Goal: Information Seeking & Learning: Find specific fact

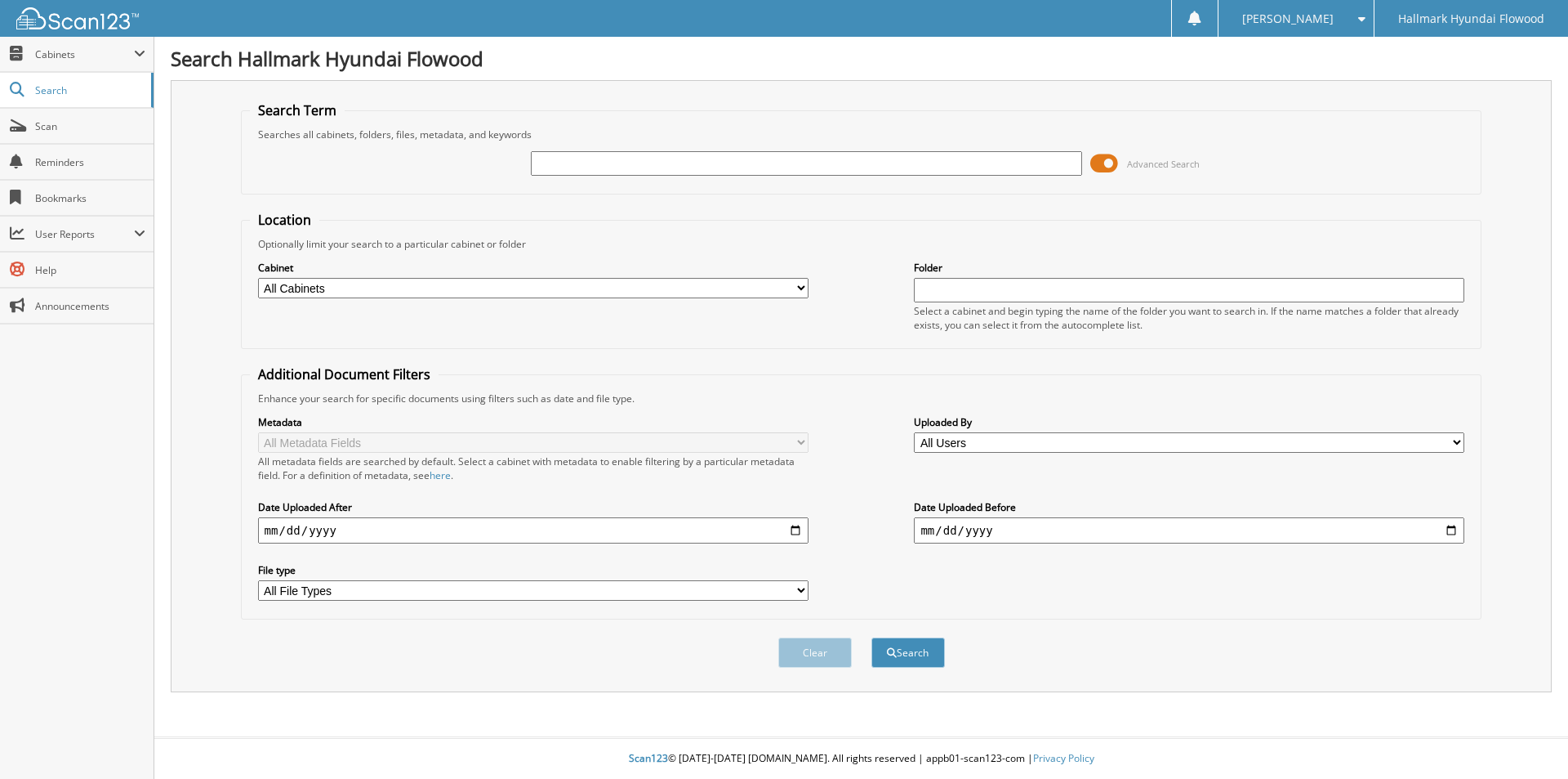
click at [558, 163] on input "text" at bounding box center [806, 163] width 550 height 25
drag, startPoint x: 604, startPoint y: 165, endPoint x: 515, endPoint y: 168, distance: 89.1
click at [516, 168] on div "LLOYD, ANGELA Advanced Search" at bounding box center [861, 163] width 1223 height 44
click at [596, 164] on input "[PERSON_NAME]" at bounding box center [806, 163] width 550 height 25
type input "[PERSON_NAME]"
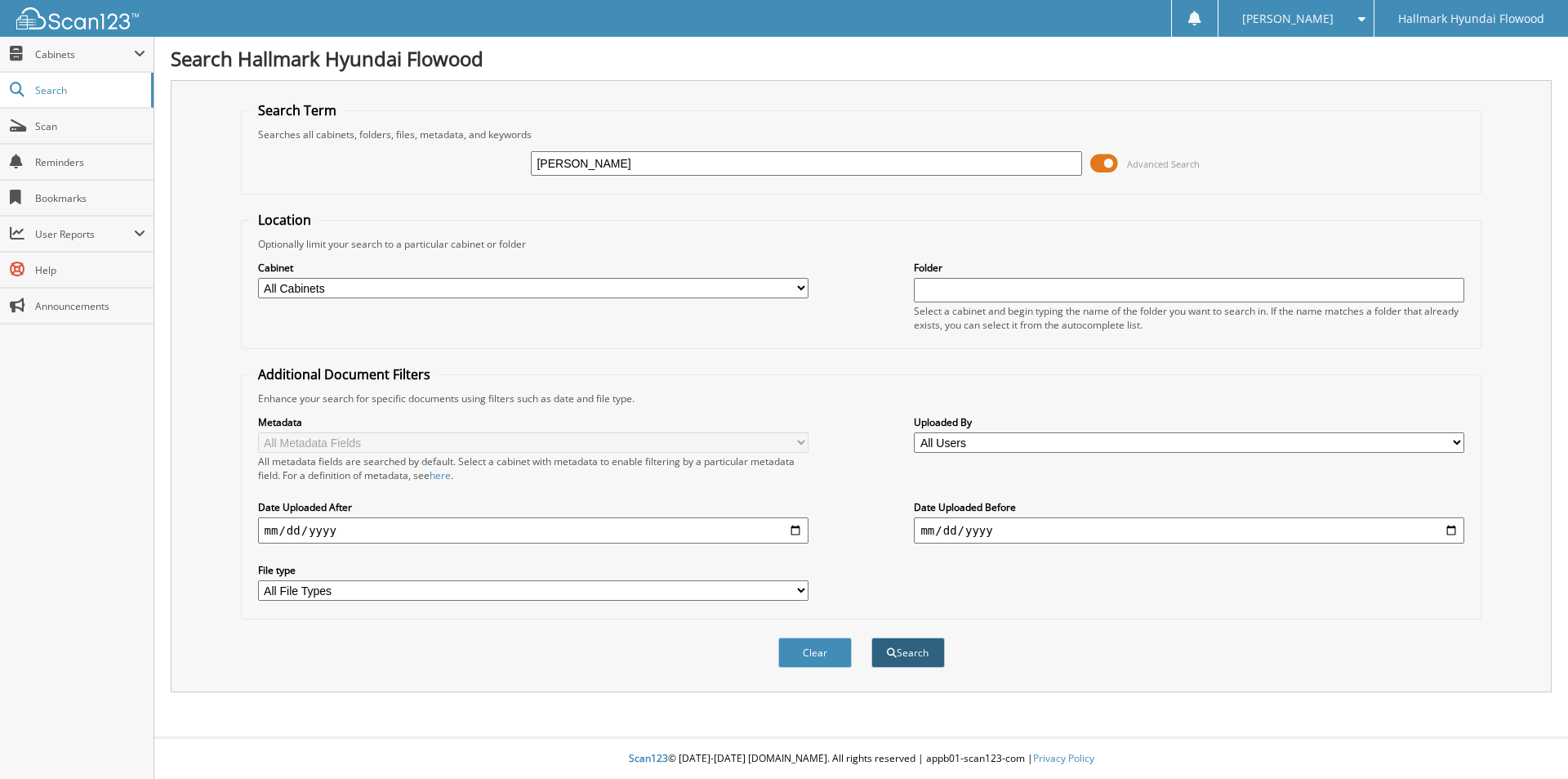
click at [921, 652] on button "Search" at bounding box center [907, 652] width 73 height 30
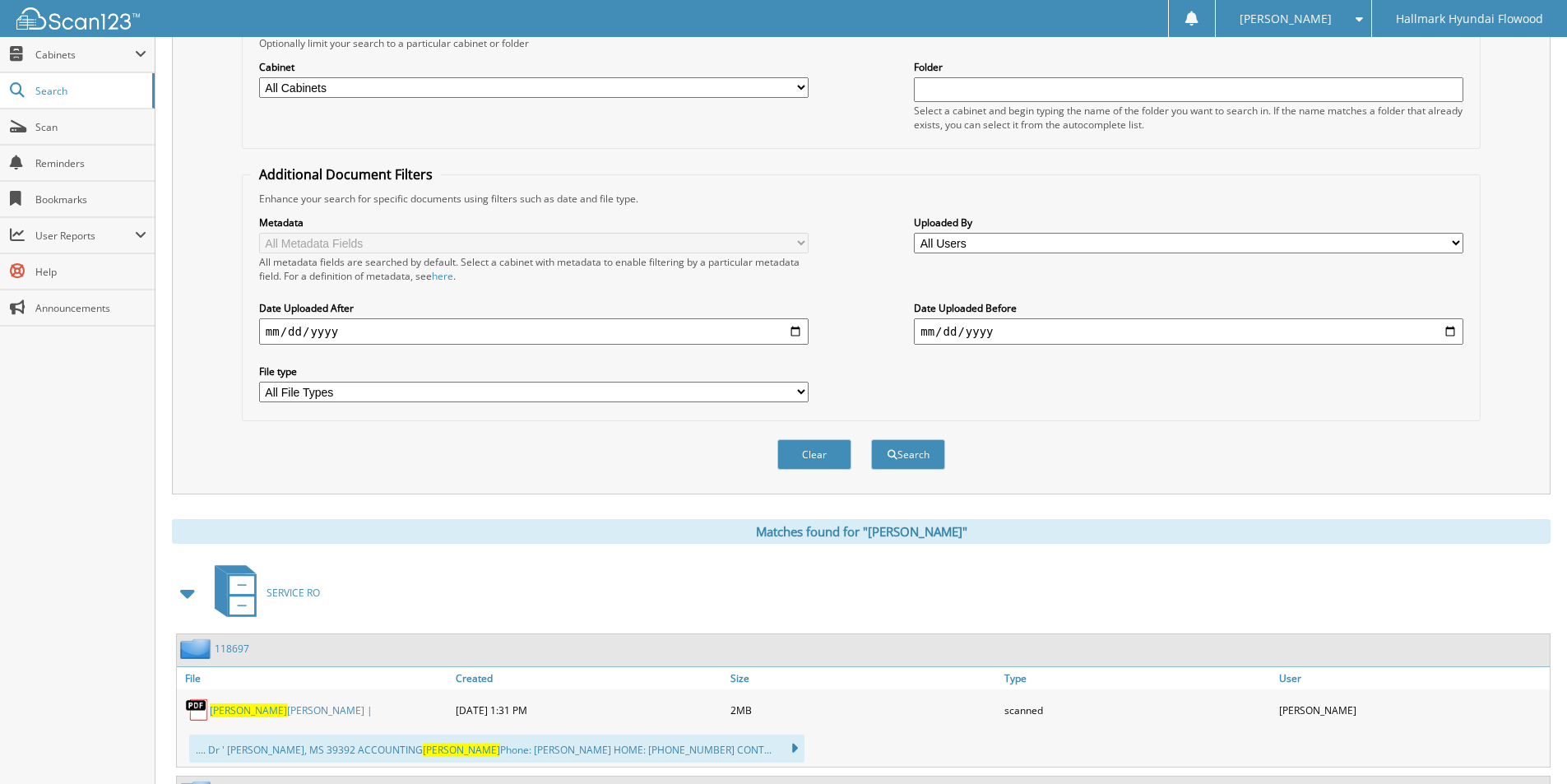
scroll to position [575, 0]
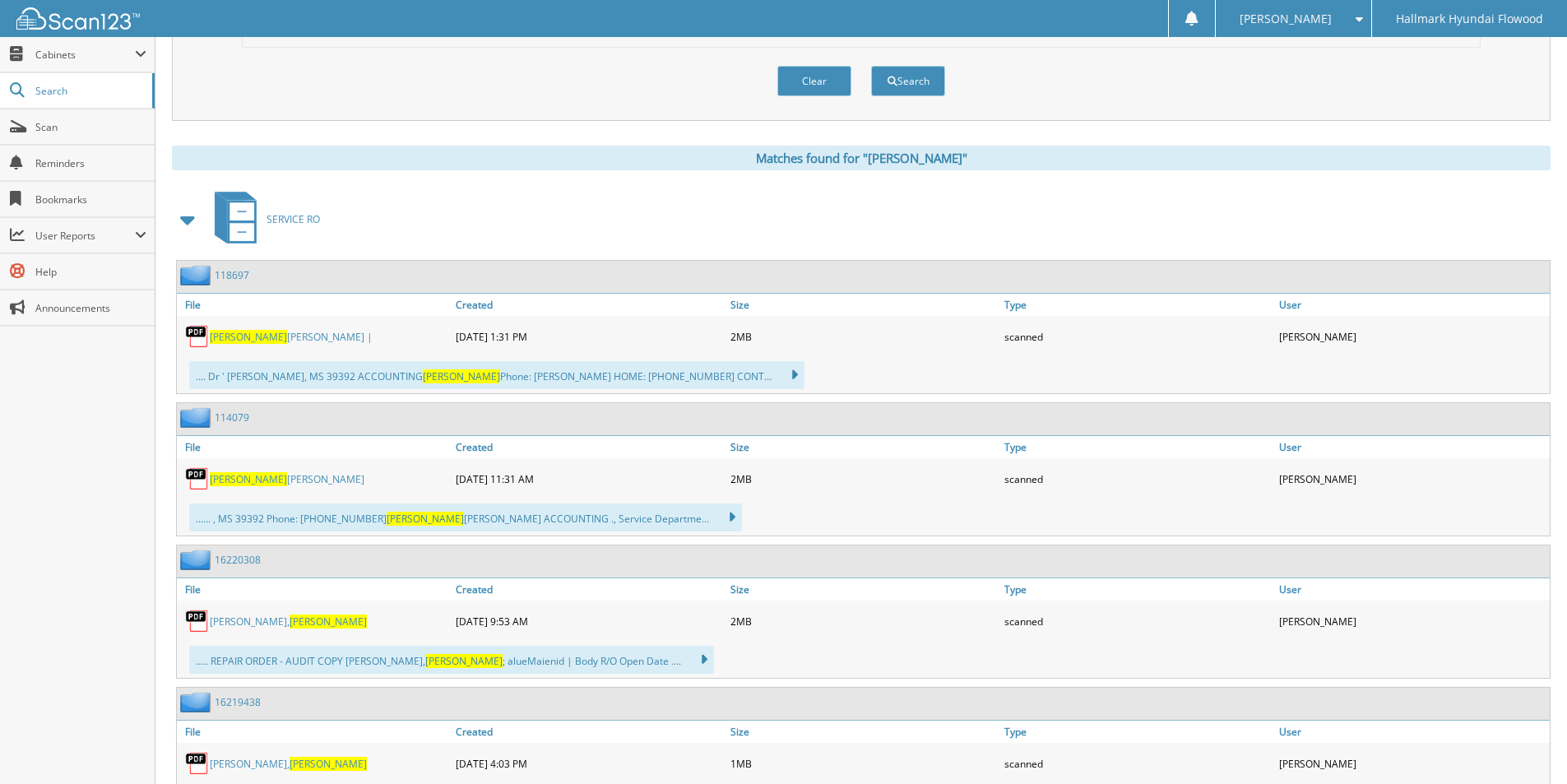
click at [236, 277] on link "118697" at bounding box center [232, 275] width 35 height 14
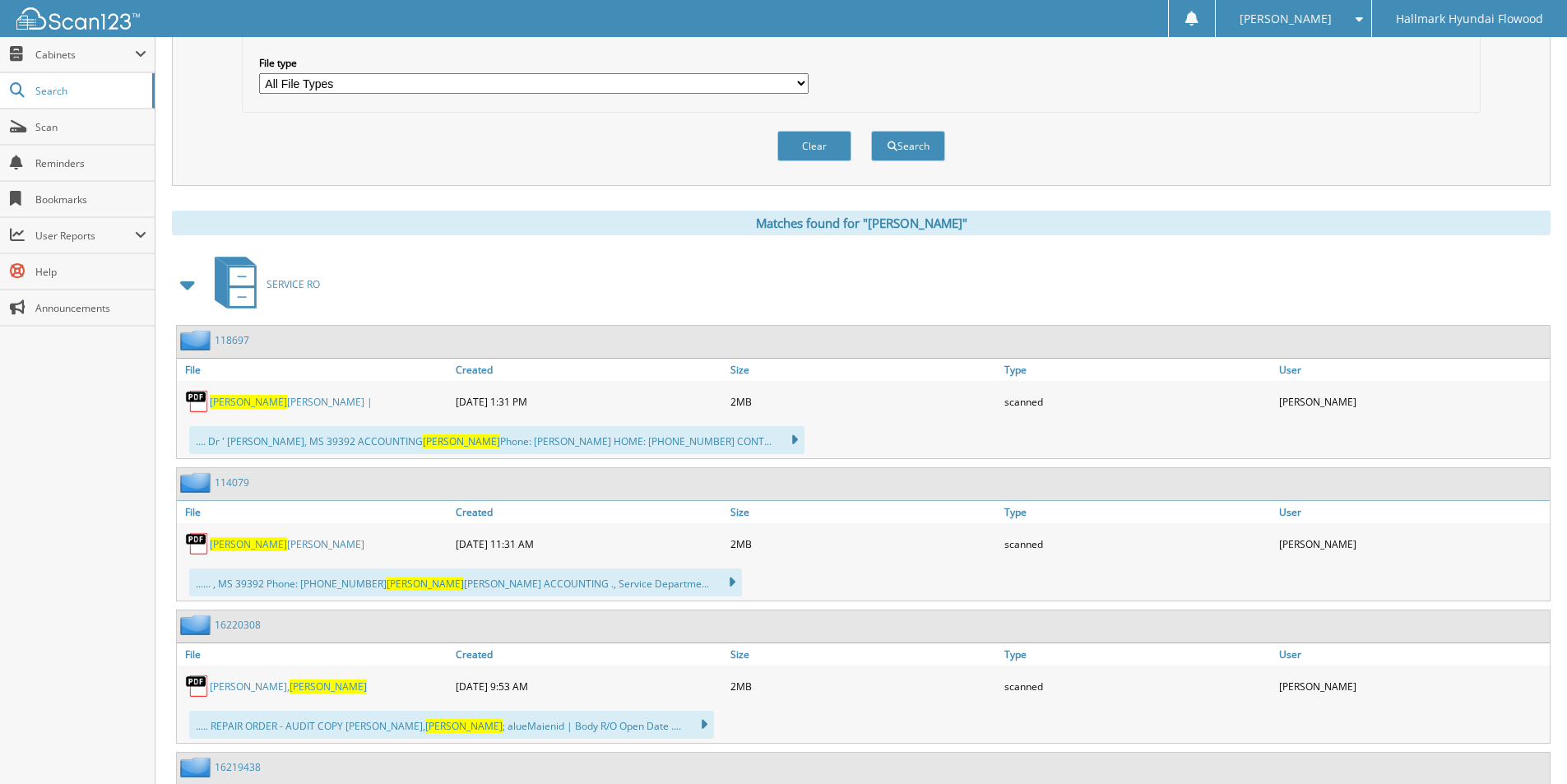
scroll to position [575, 0]
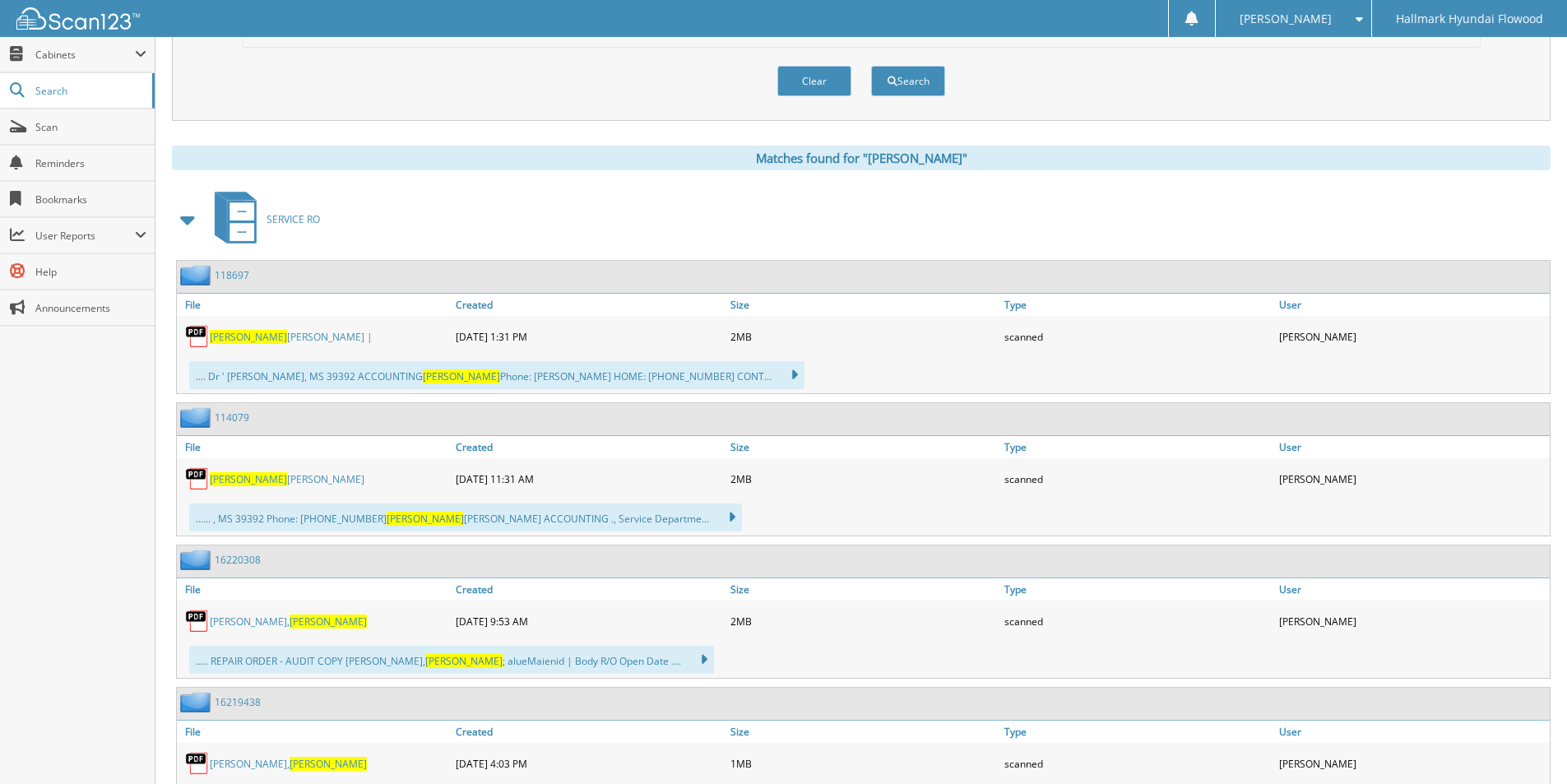
click at [238, 421] on link "114079" at bounding box center [232, 417] width 35 height 14
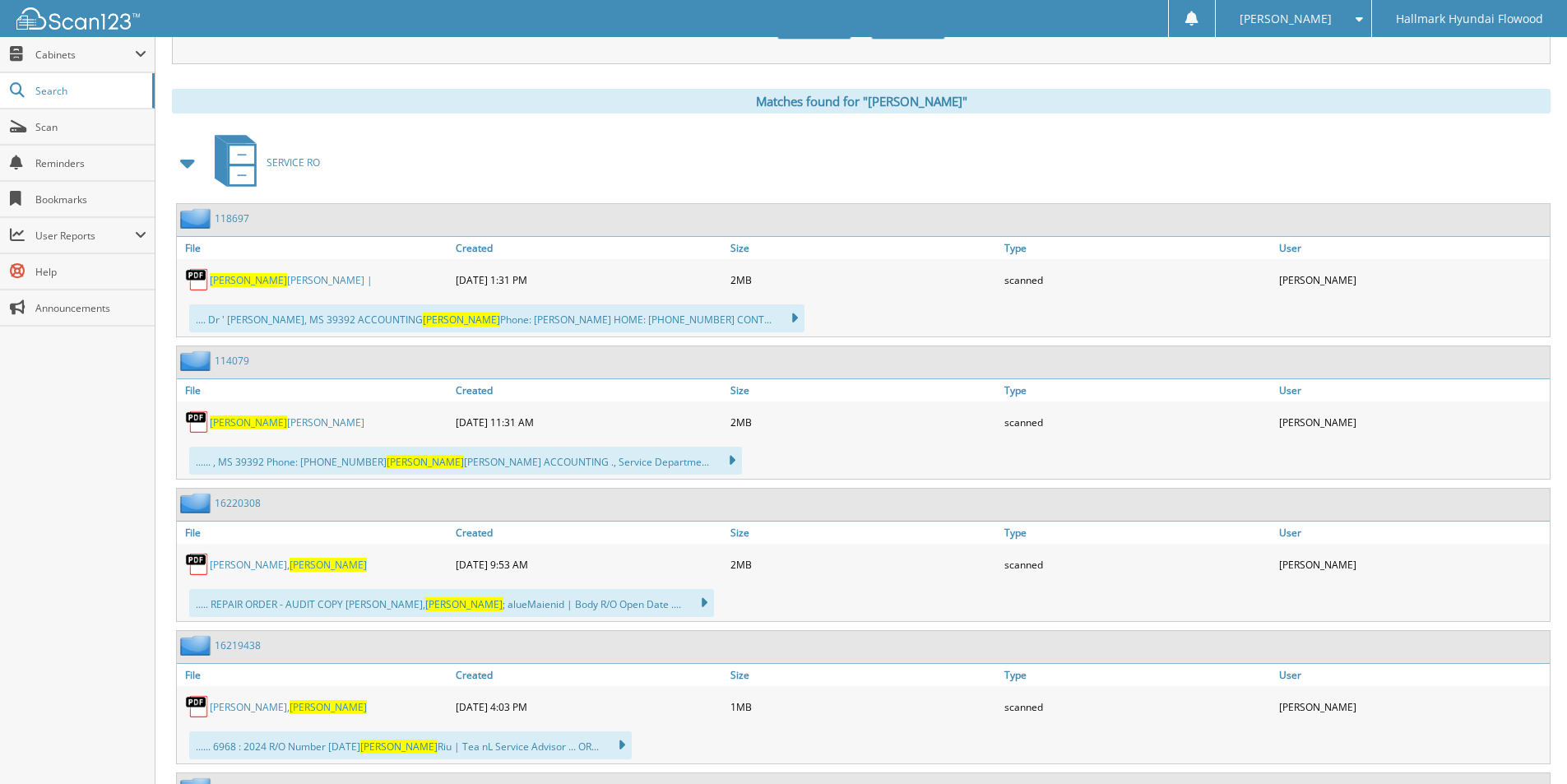
scroll to position [658, 0]
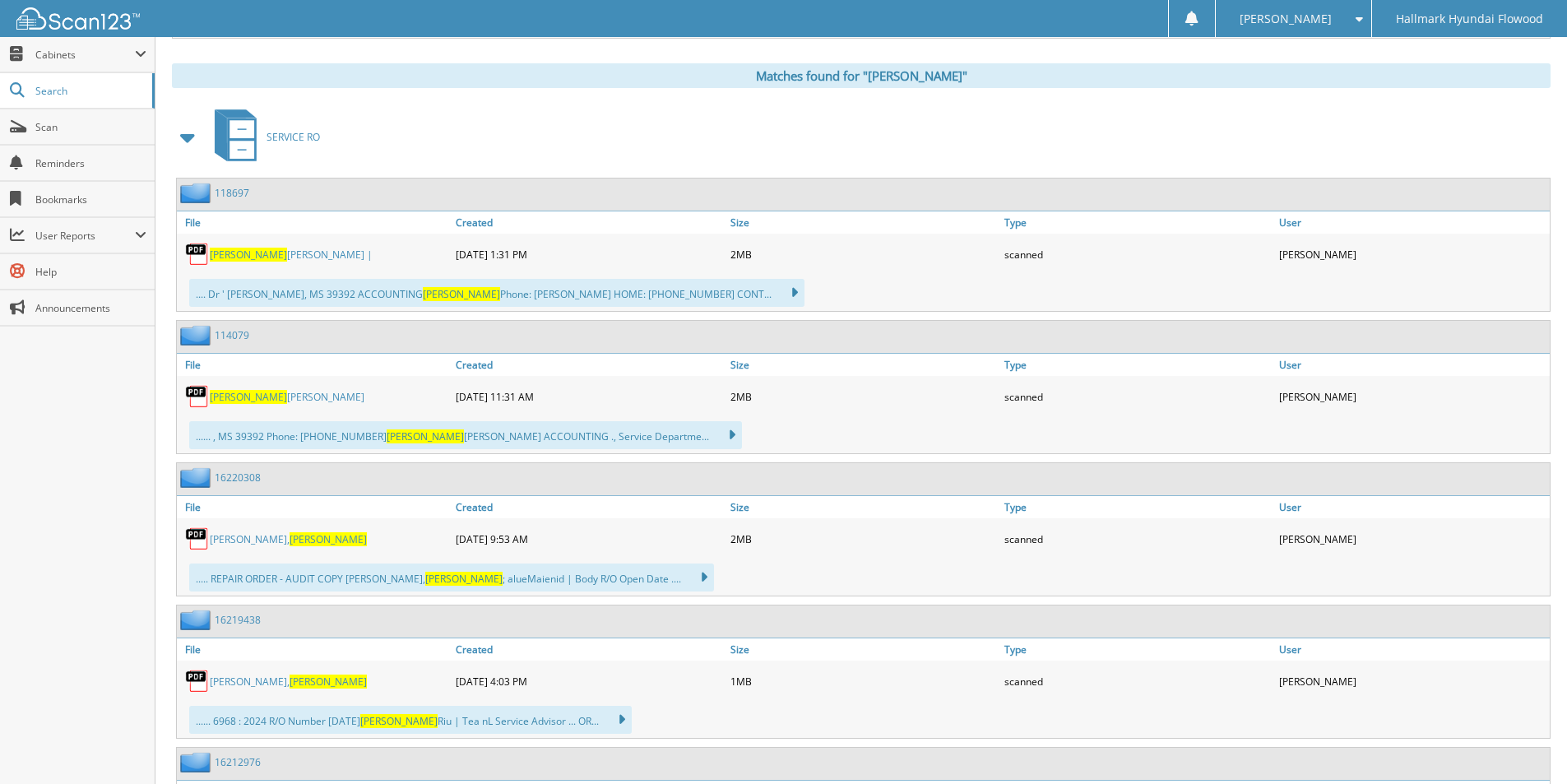
click at [244, 476] on link "16220308" at bounding box center [238, 478] width 46 height 14
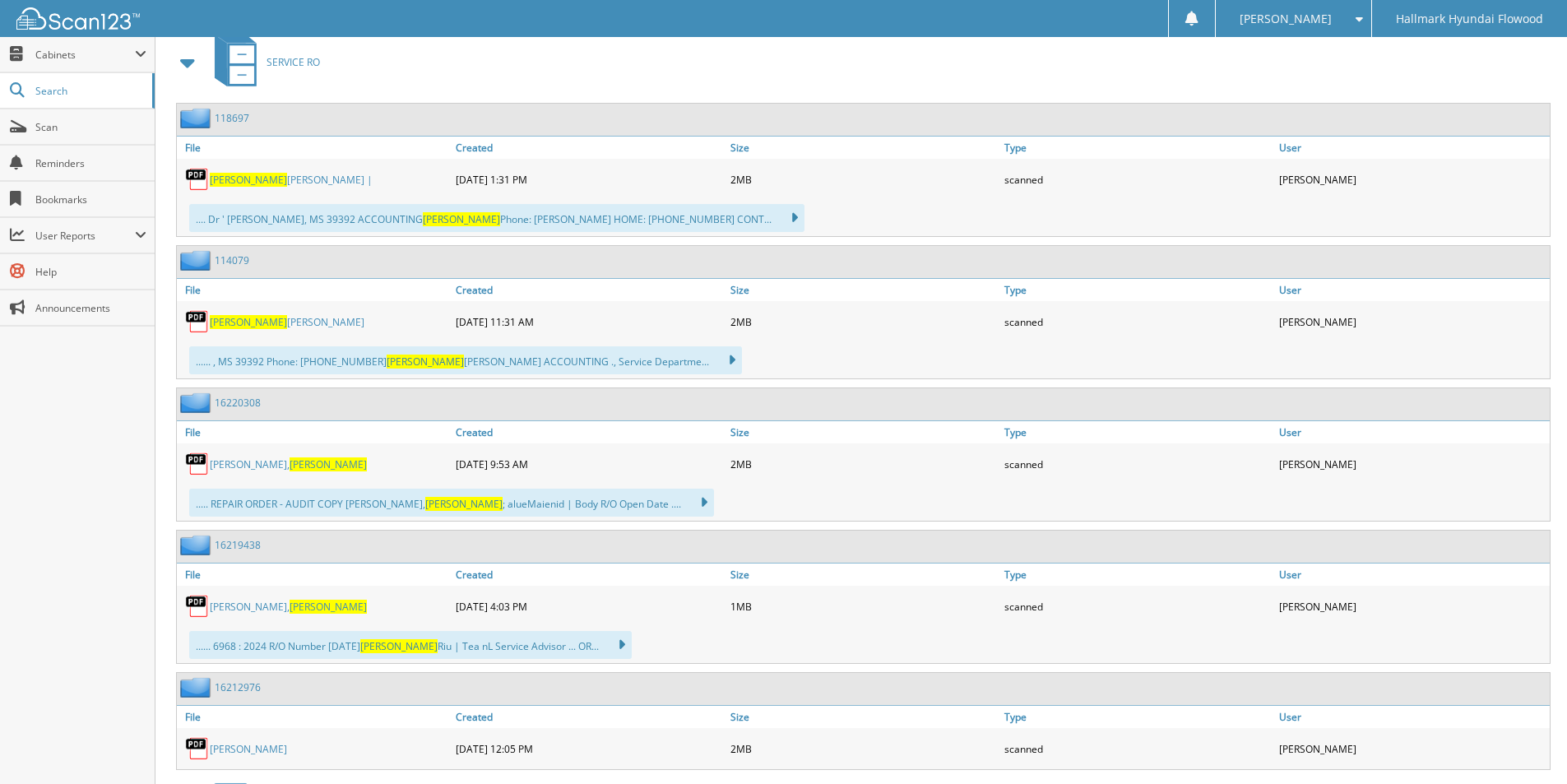
scroll to position [740, 0]
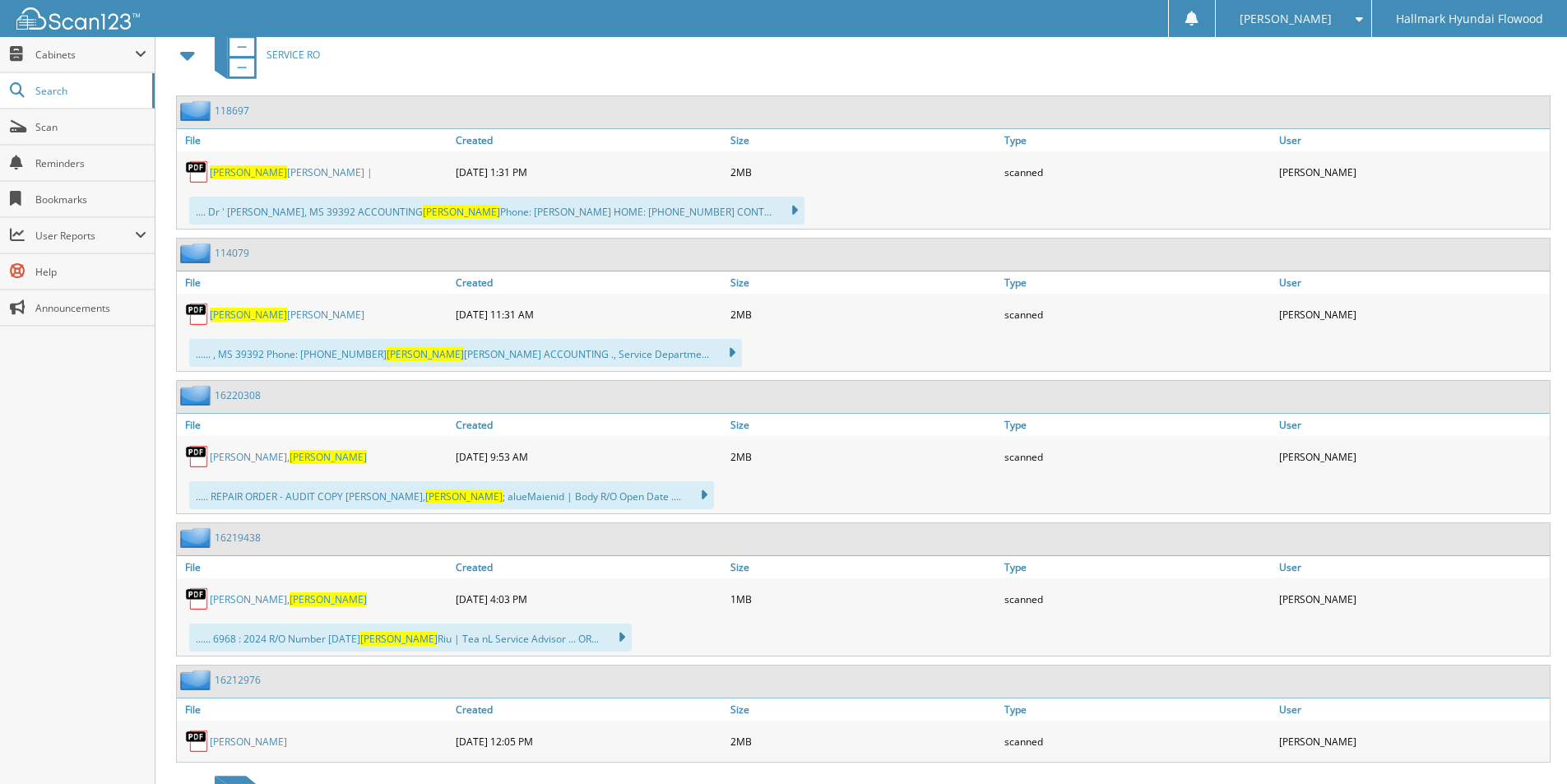
click at [229, 537] on link "16219438" at bounding box center [238, 537] width 46 height 14
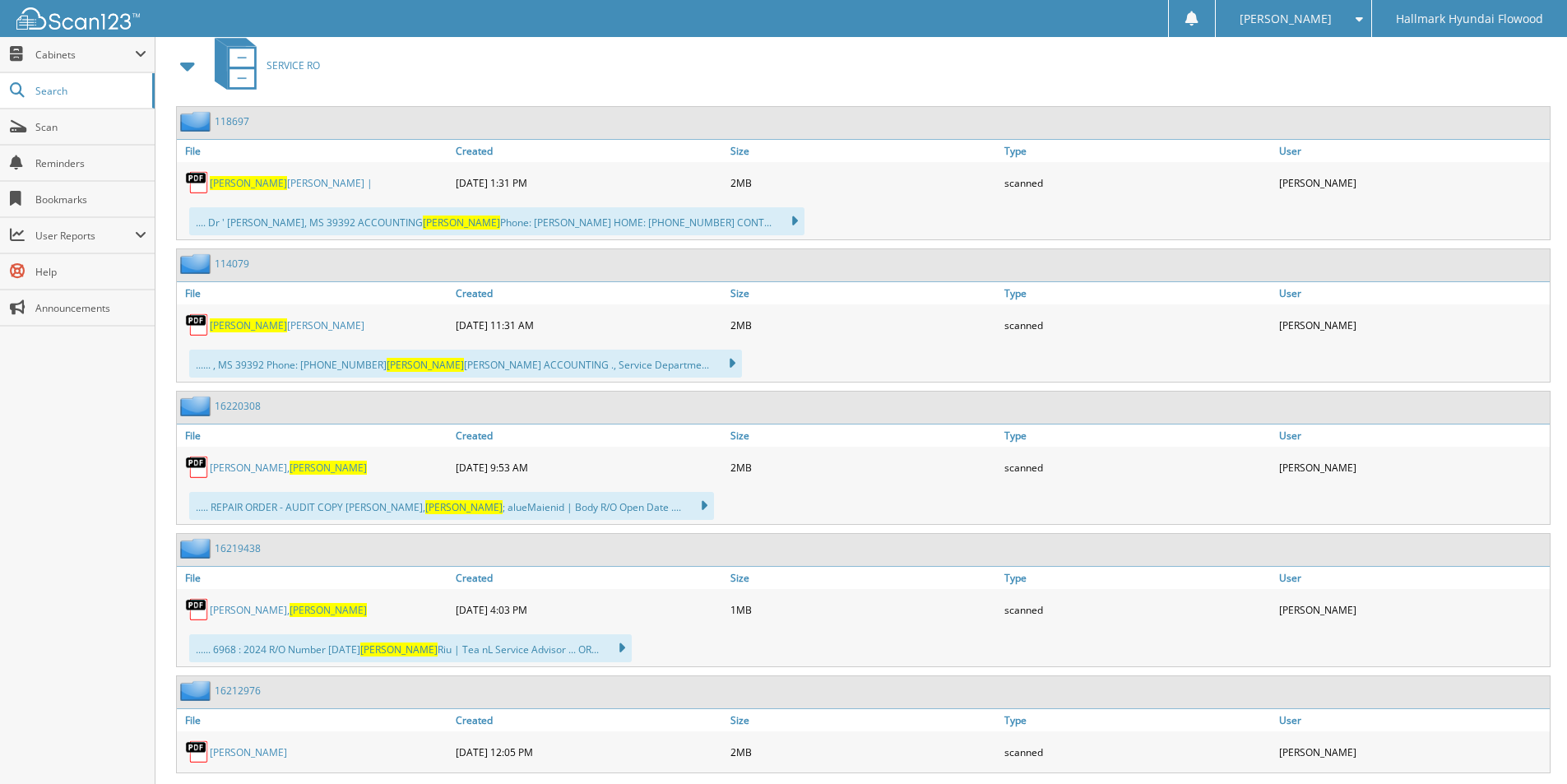
scroll to position [822, 0]
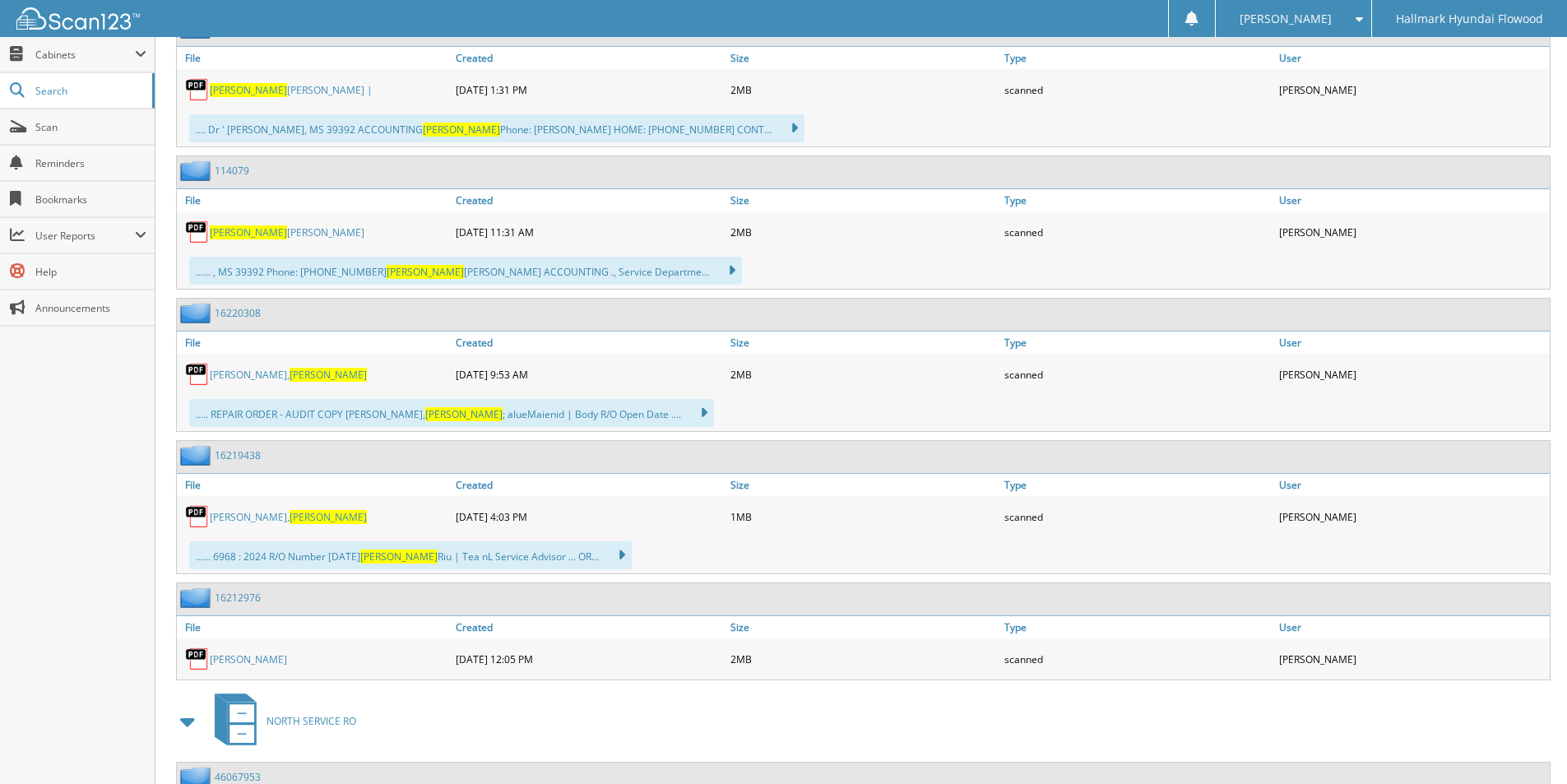
click at [228, 595] on link "16212976" at bounding box center [238, 598] width 46 height 14
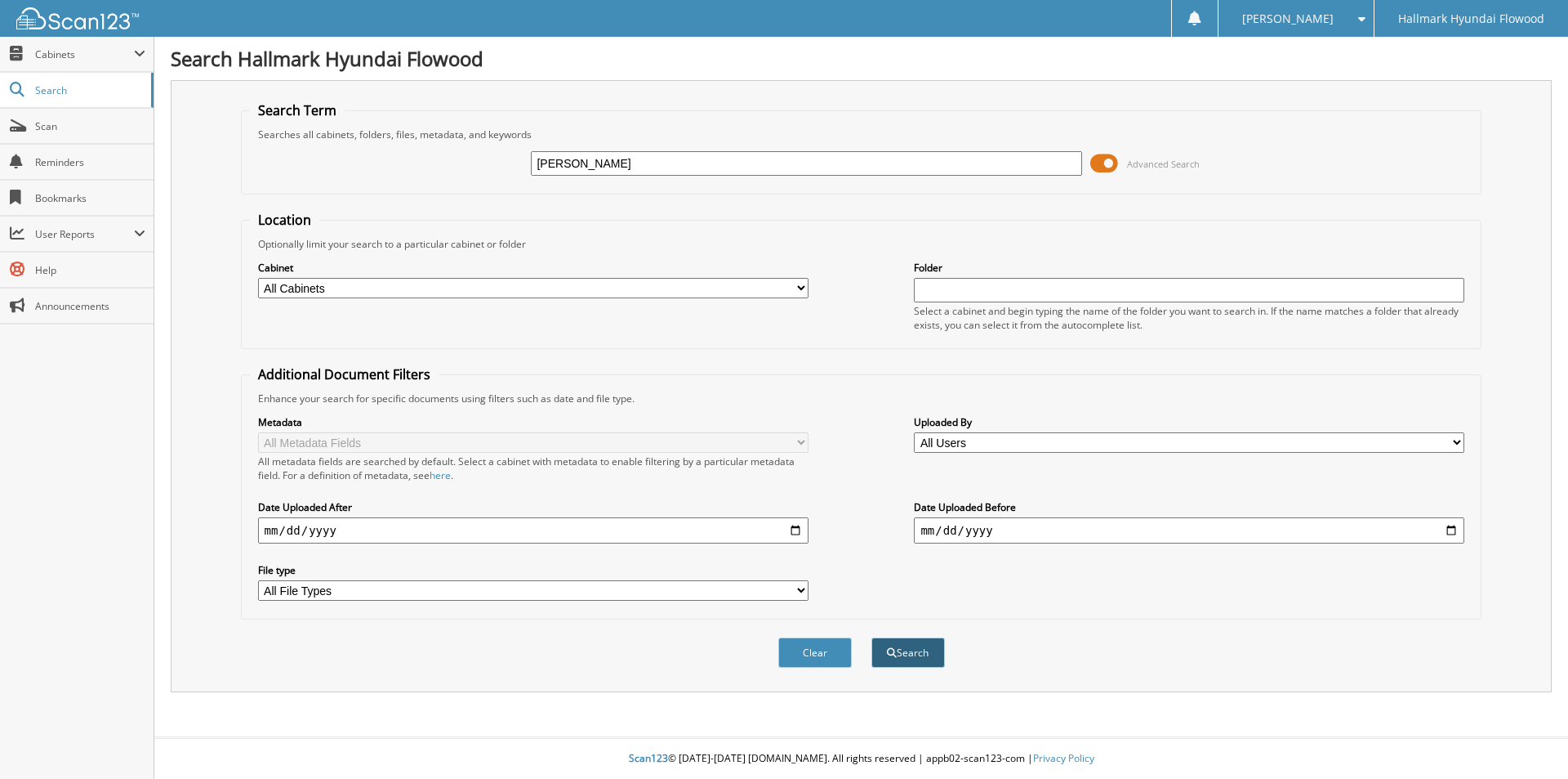
type input "[PERSON_NAME]"
click at [892, 646] on button "Search" at bounding box center [907, 652] width 73 height 30
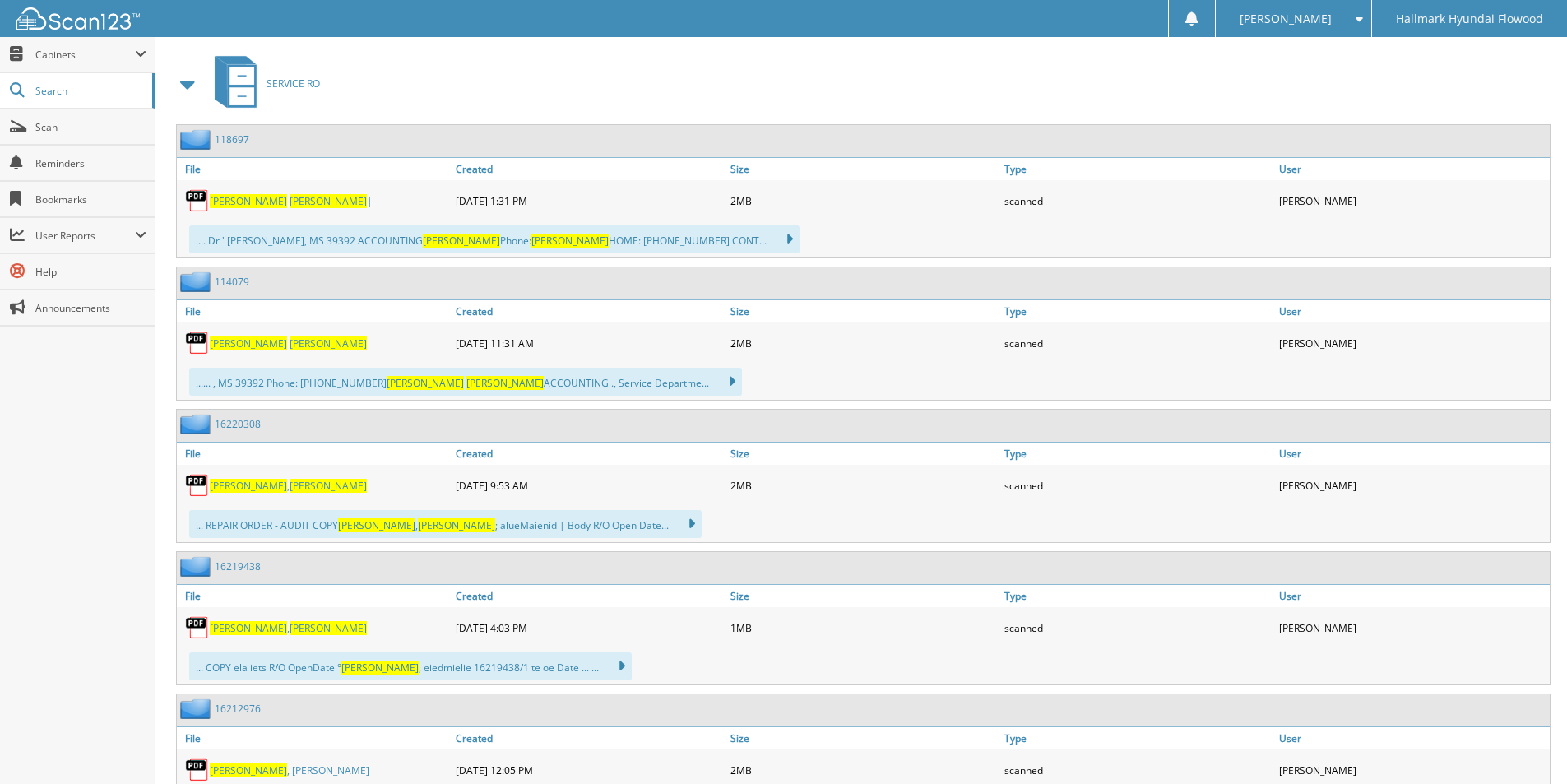
scroll to position [740, 0]
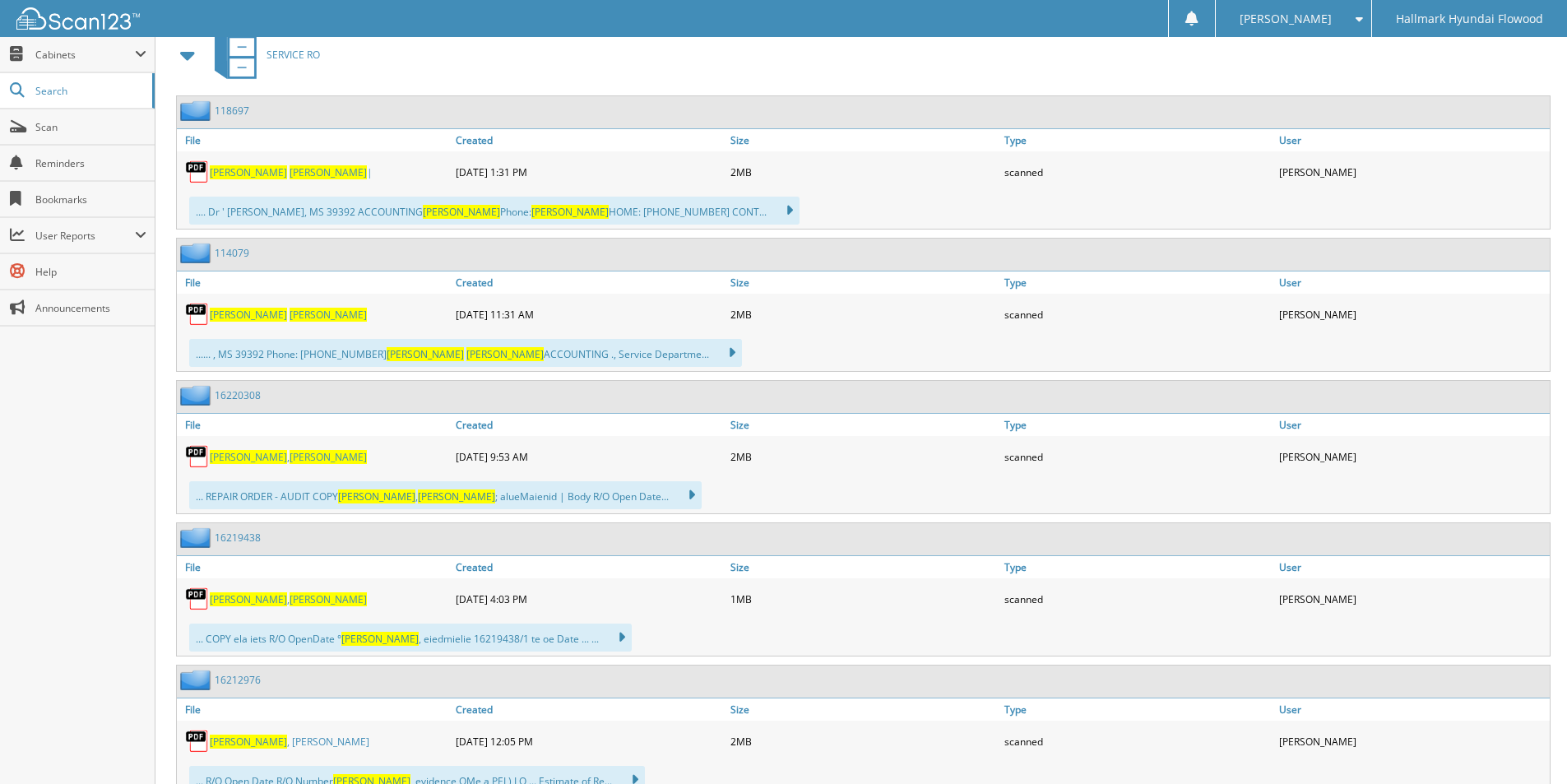
click at [242, 398] on link "16220308" at bounding box center [238, 395] width 46 height 14
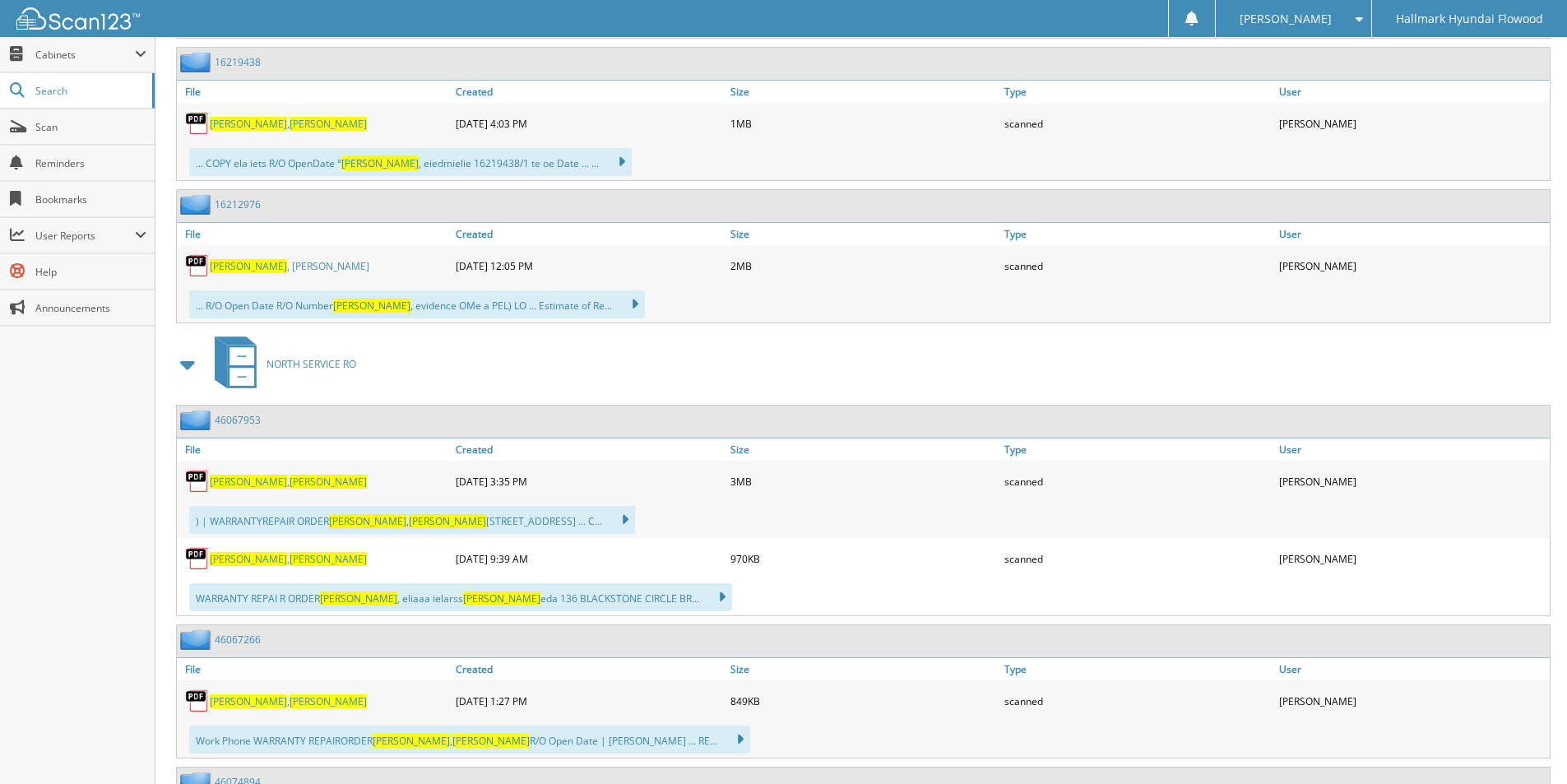
scroll to position [1233, 0]
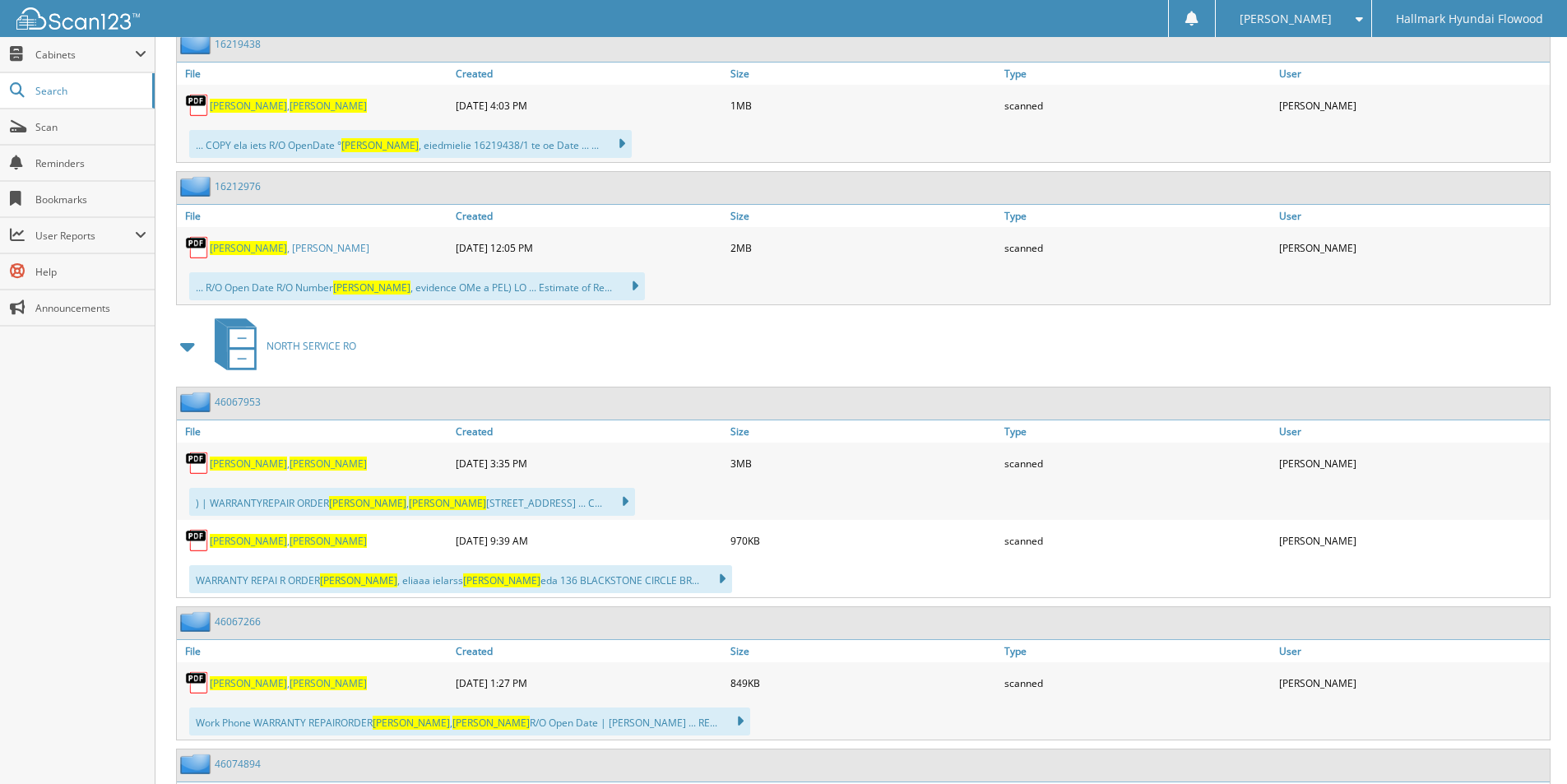
click at [235, 401] on link "46067953" at bounding box center [238, 402] width 46 height 14
